Goal: Task Accomplishment & Management: Use online tool/utility

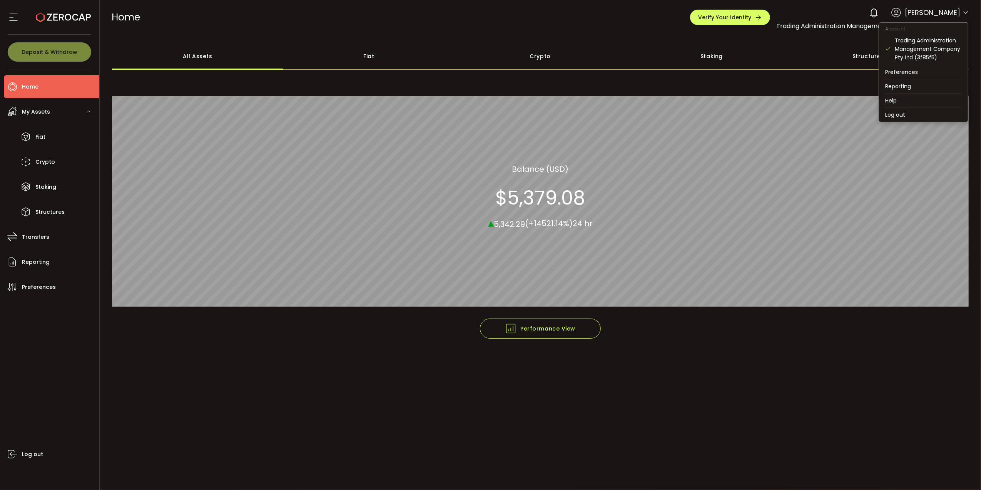
click at [967, 12] on icon at bounding box center [966, 13] width 6 height 6
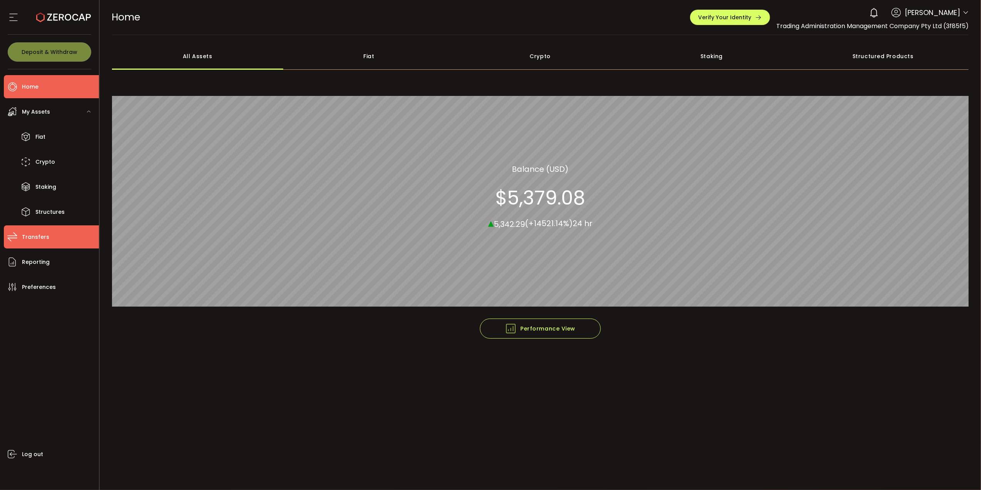
click at [48, 234] on li "Transfers" at bounding box center [51, 236] width 95 height 23
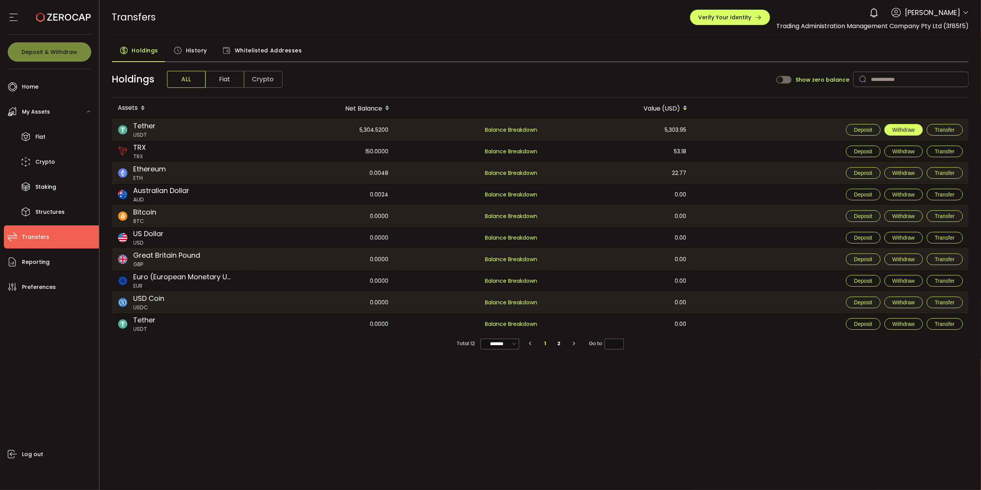
click at [907, 129] on span "Withdraw" at bounding box center [904, 130] width 22 height 6
click at [134, 52] on span "Holdings" at bounding box center [145, 50] width 26 height 15
click at [199, 54] on span "History" at bounding box center [196, 50] width 21 height 15
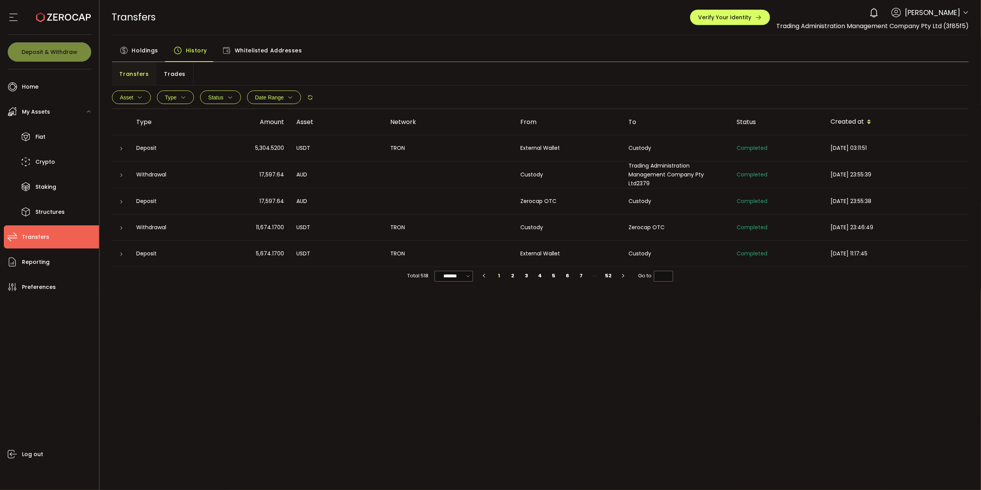
click at [385, 50] on div "Holdings History Whitelisted Addresses" at bounding box center [540, 52] width 857 height 19
click at [199, 47] on span "History" at bounding box center [196, 50] width 21 height 15
click at [38, 82] on li "Home" at bounding box center [51, 86] width 95 height 23
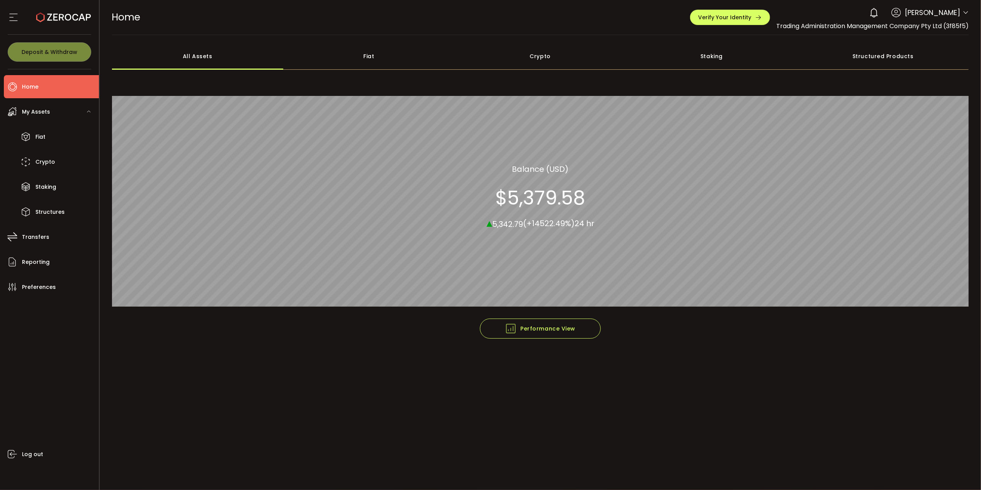
click at [905, 9] on span "[PERSON_NAME]" at bounding box center [932, 12] width 55 height 10
click at [59, 18] on icon at bounding box center [63, 17] width 55 height 55
click at [40, 112] on span "My Assets" at bounding box center [36, 111] width 28 height 11
click at [36, 239] on span "Transfers" at bounding box center [35, 236] width 27 height 11
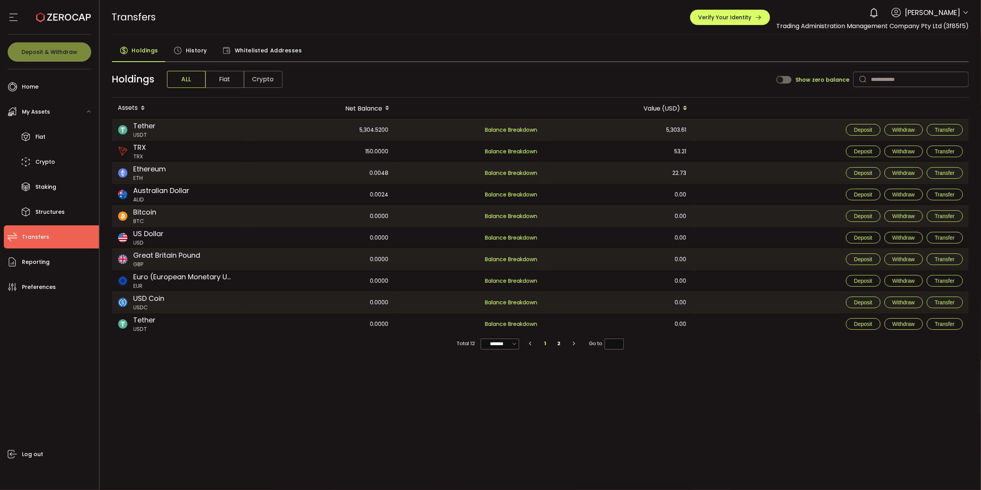
click at [194, 51] on span "History" at bounding box center [196, 50] width 21 height 15
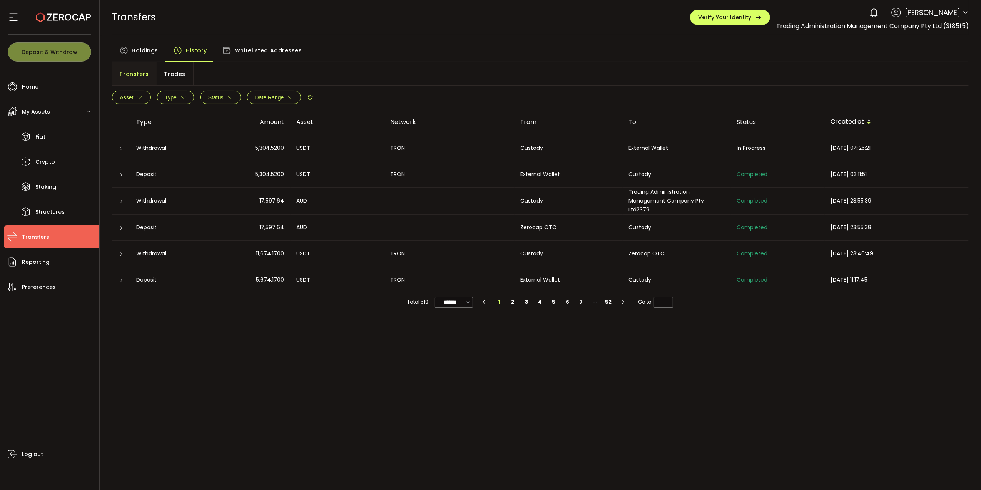
click at [647, 370] on div "PDF is being processed and will download to your computer TRANSFERS Buy Power $…" at bounding box center [541, 245] width 882 height 490
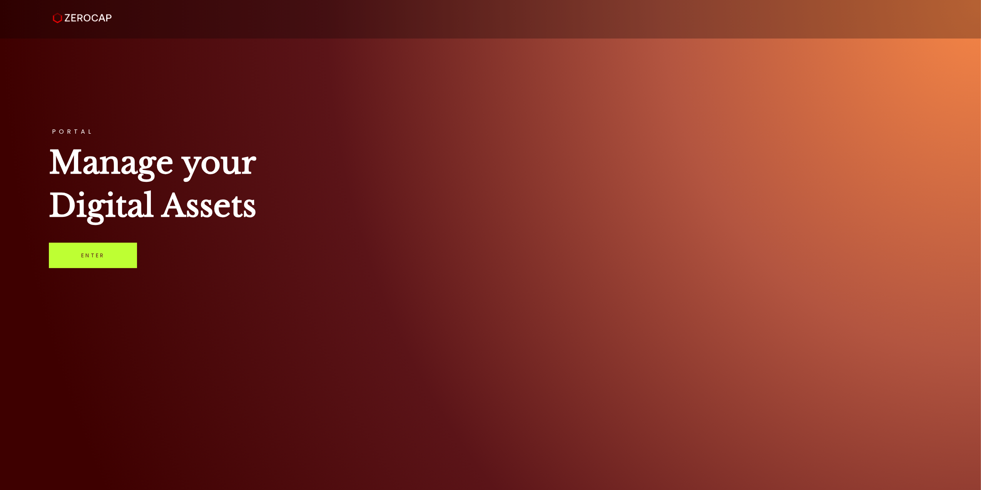
click at [81, 257] on link "Enter" at bounding box center [93, 255] width 88 height 25
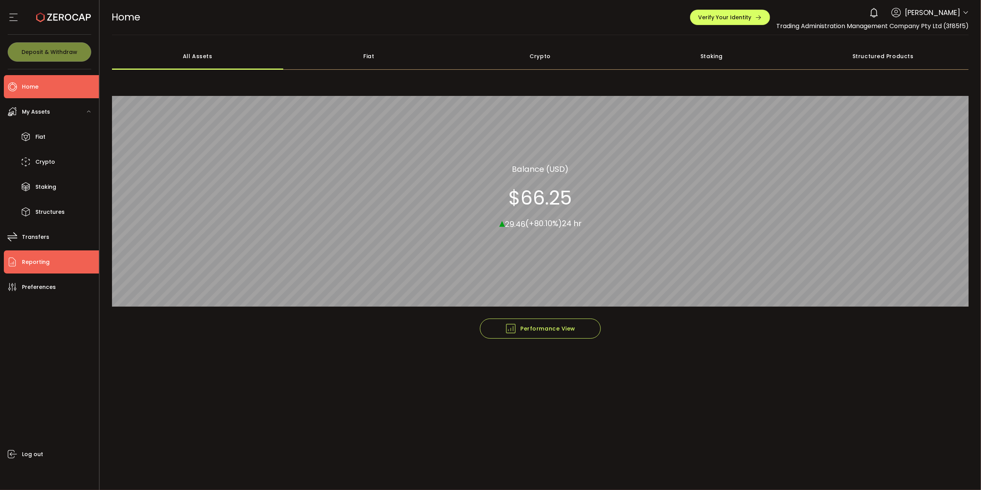
click at [43, 259] on span "Reporting" at bounding box center [36, 261] width 28 height 11
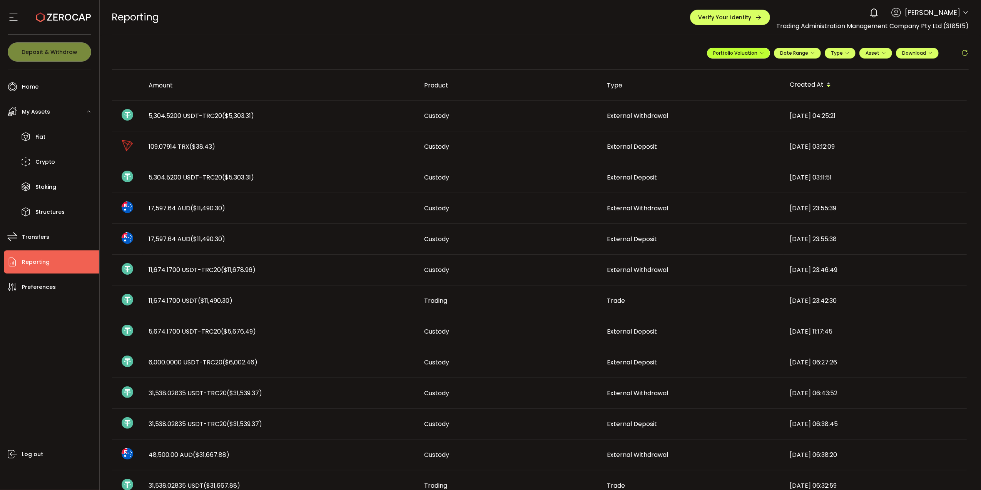
click at [734, 54] on span "Portfolio Valuation" at bounding box center [738, 53] width 51 height 7
click at [728, 74] on icon at bounding box center [730, 72] width 5 height 5
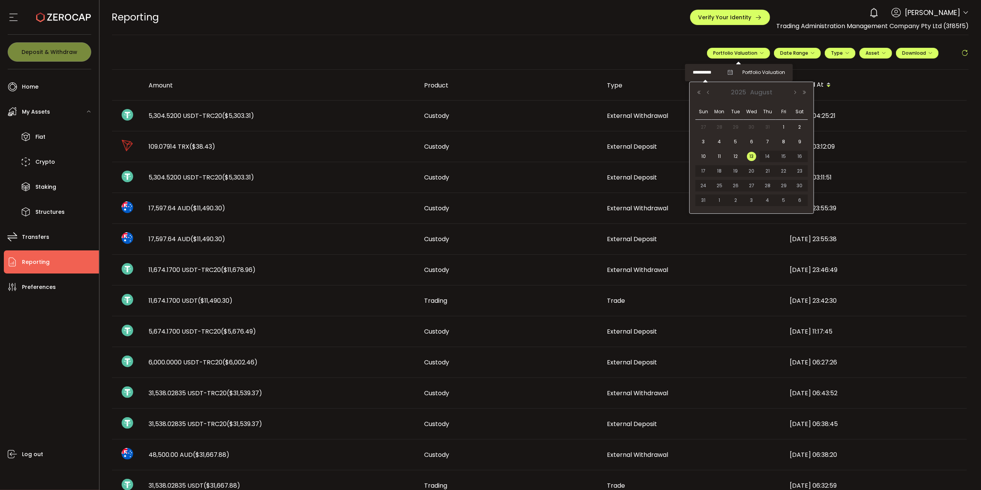
click at [701, 73] on input "**********" at bounding box center [708, 73] width 31 height 10
click at [738, 155] on span "12" at bounding box center [735, 156] width 9 height 9
type input "**********"
